Goal: Task Accomplishment & Management: Complete application form

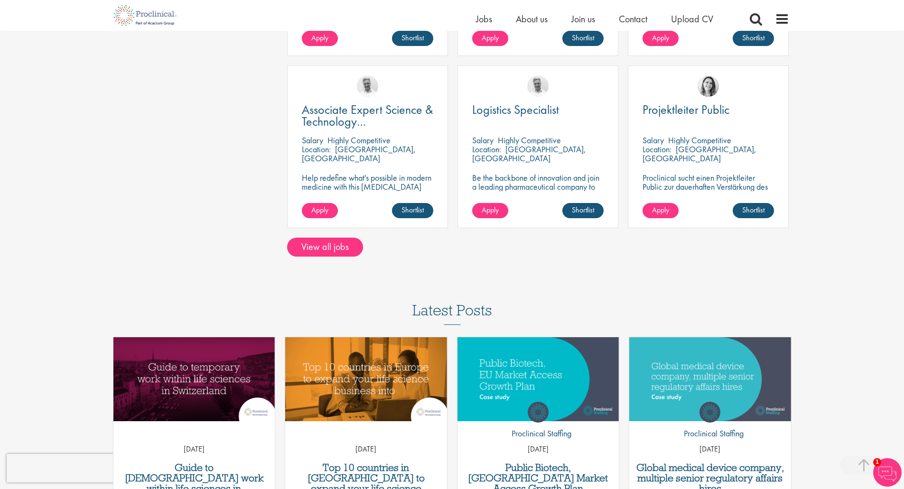
scroll to position [760, 0]
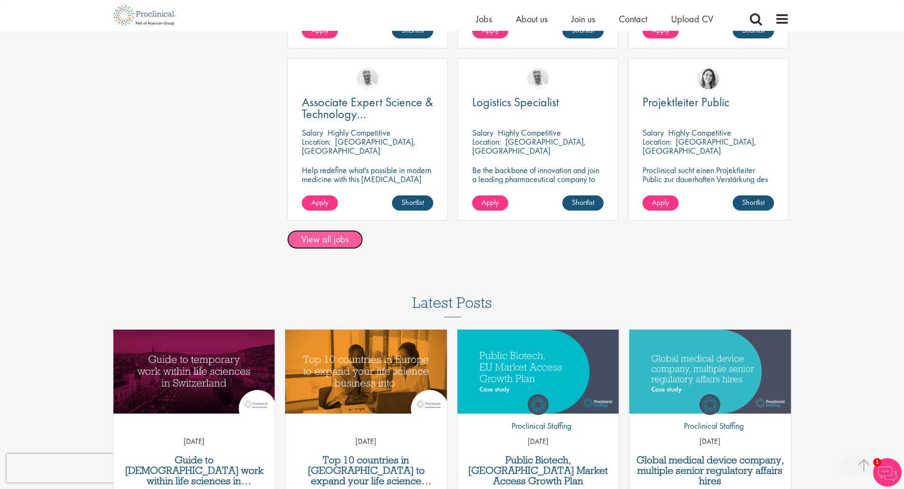
click at [313, 231] on link "View all jobs" at bounding box center [325, 239] width 76 height 19
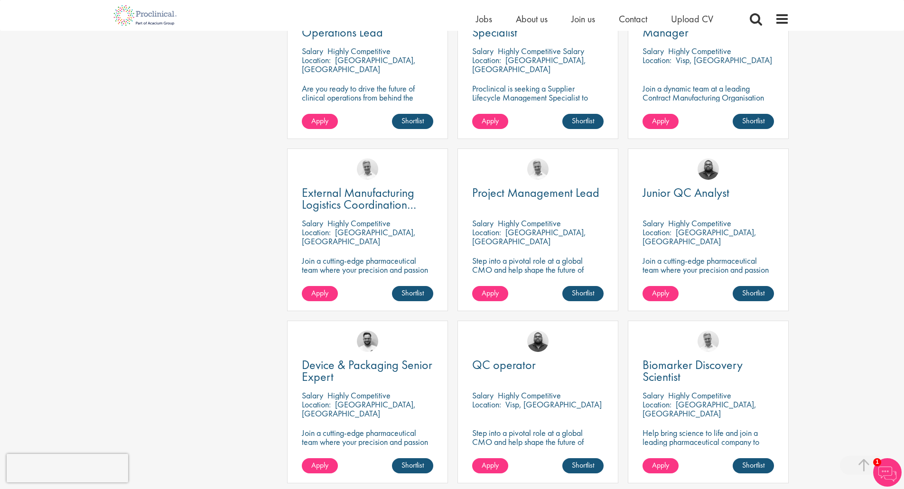
scroll to position [277, 0]
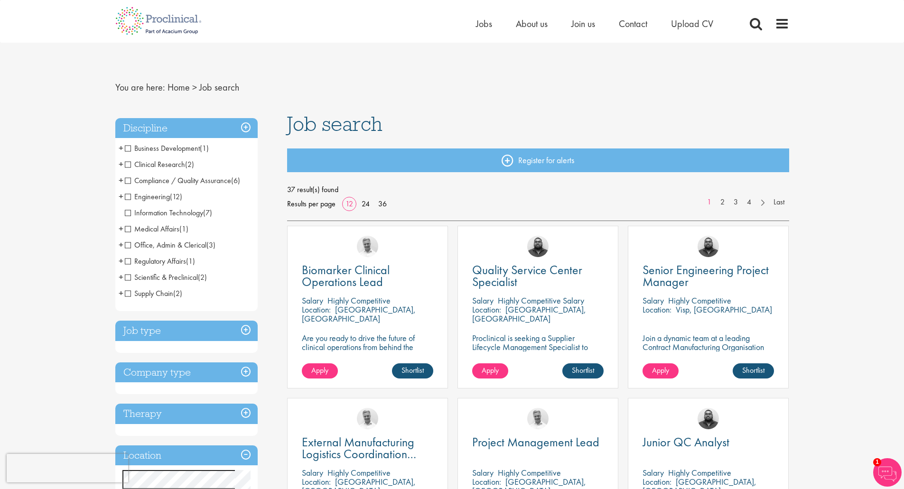
click at [127, 261] on span "Regulatory Affairs" at bounding box center [155, 261] width 61 height 10
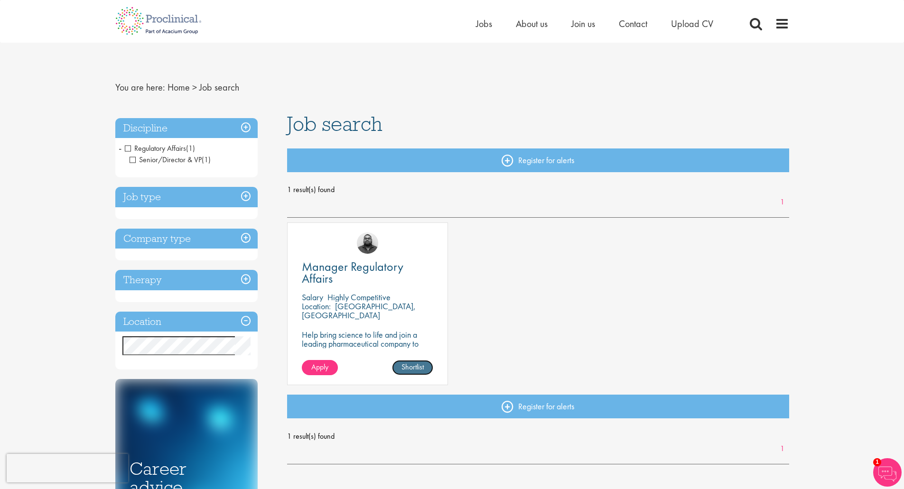
click at [412, 369] on link "Shortlist" at bounding box center [412, 367] width 41 height 15
click at [412, 369] on link "Shortlisted" at bounding box center [409, 367] width 49 height 15
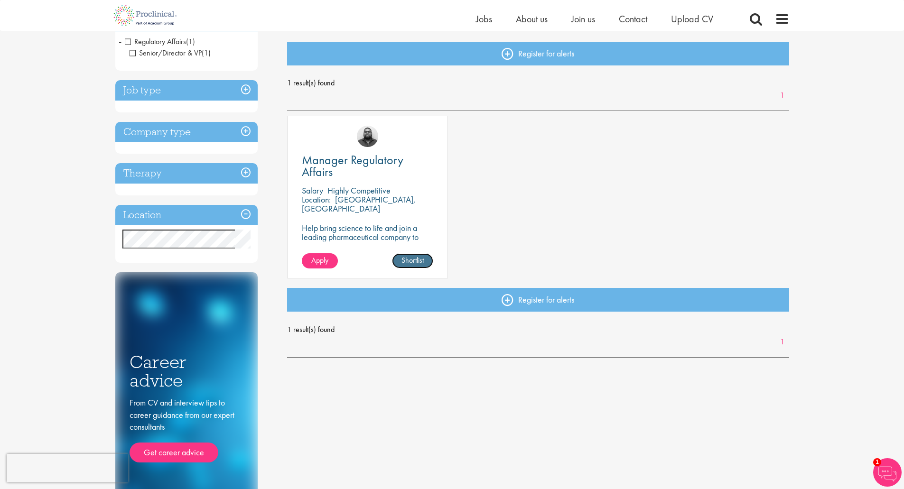
scroll to position [47, 0]
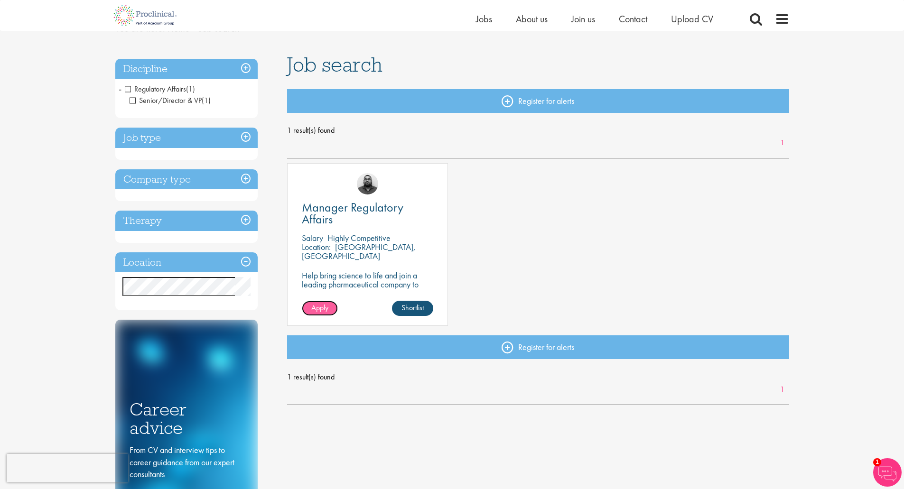
click at [321, 309] on span "Apply" at bounding box center [319, 308] width 17 height 10
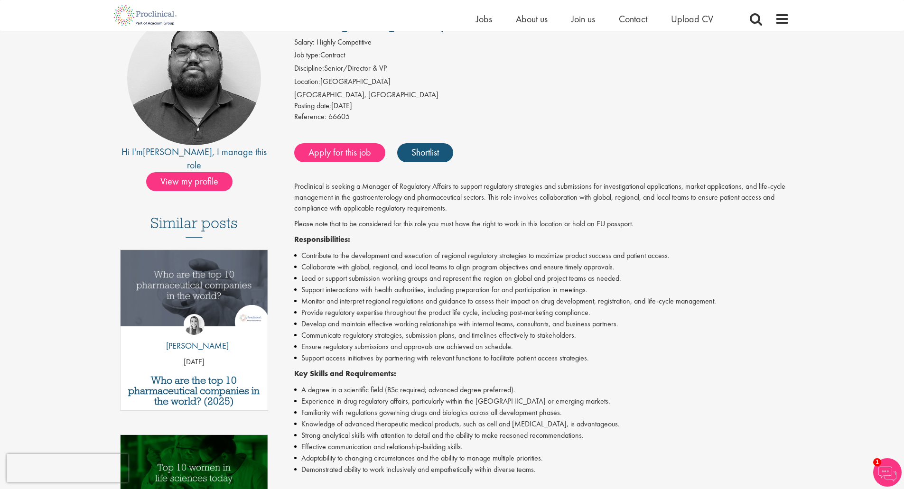
scroll to position [47, 0]
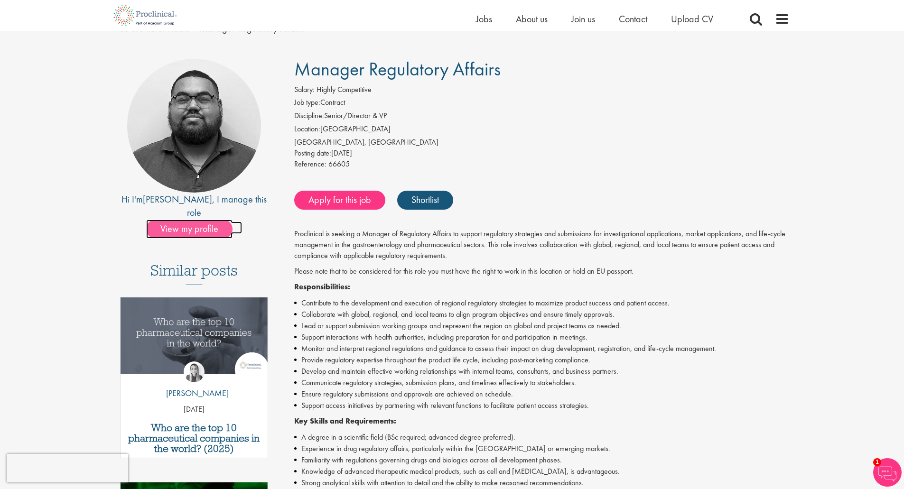
click at [187, 220] on span "View my profile" at bounding box center [189, 229] width 86 height 19
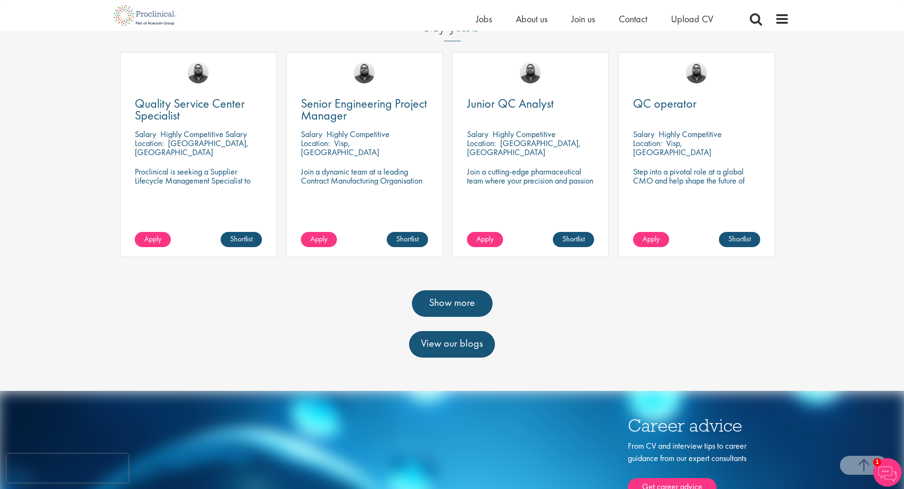
scroll to position [285, 0]
